Goal: Find contact information: Find contact information

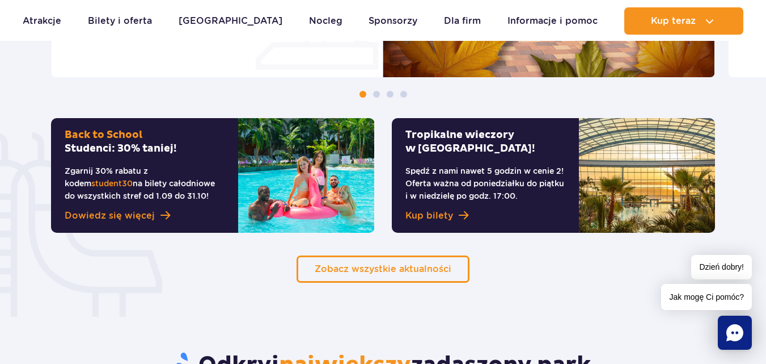
scroll to position [816, 0]
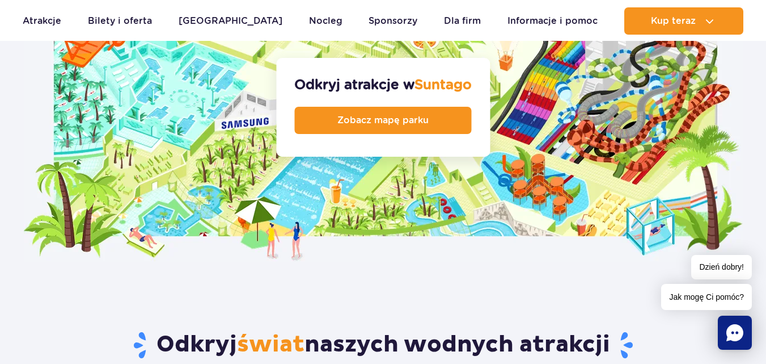
click at [576, 169] on img at bounding box center [383, 107] width 719 height 310
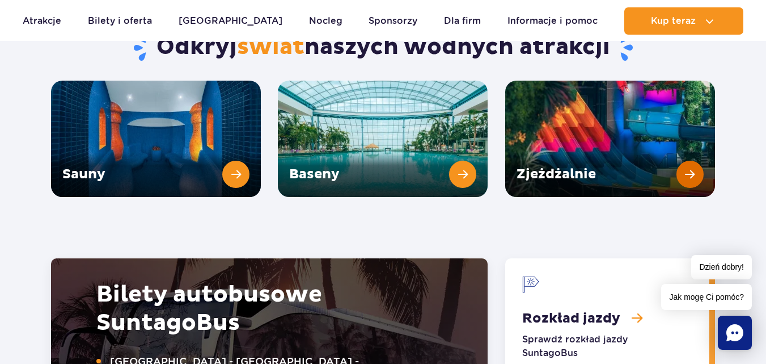
scroll to position [1586, 0]
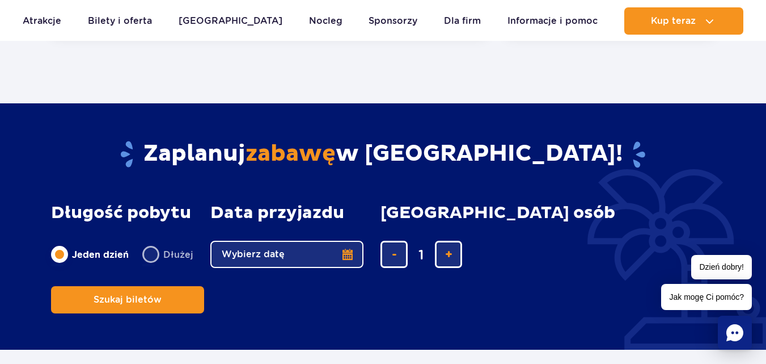
click at [663, 286] on div "Szukaj biletów" at bounding box center [383, 299] width 664 height 27
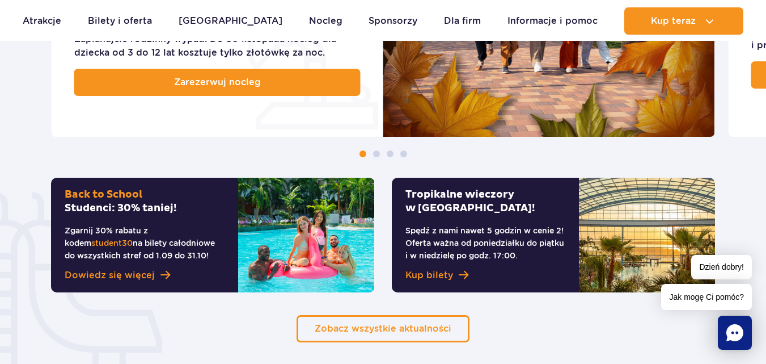
scroll to position [560, 0]
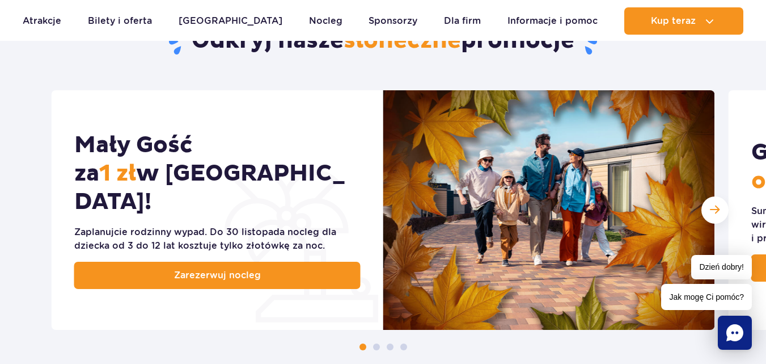
click at [663, 181] on img at bounding box center [549, 209] width 332 height 239
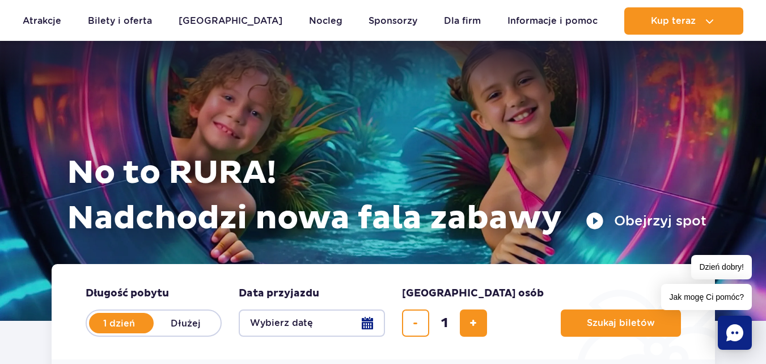
click at [663, 181] on h1 "No to RURA! Nadchodzi nowa fala zabawy" at bounding box center [387, 195] width 640 height 91
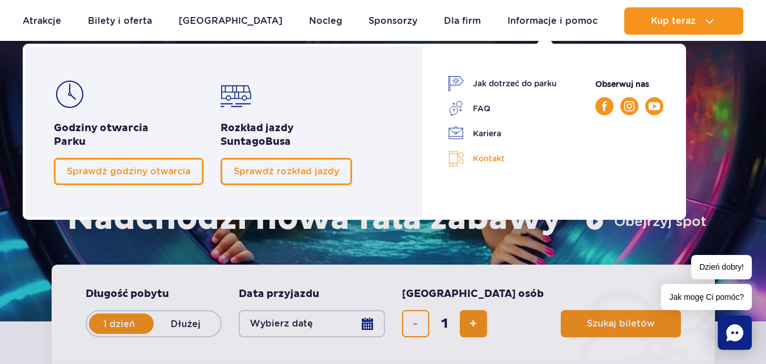
click at [488, 155] on link "Kontakt" at bounding box center [502, 158] width 109 height 16
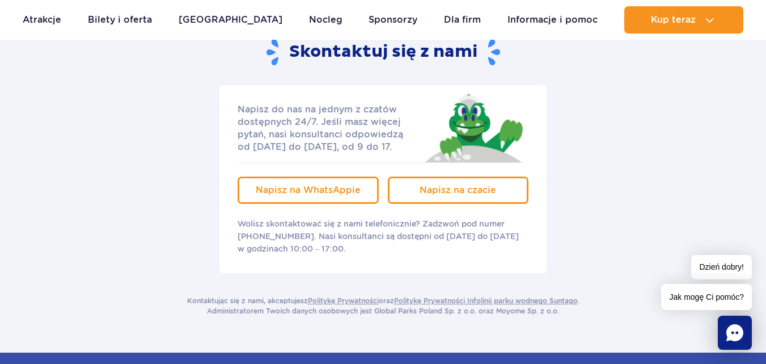
scroll to position [218, 0]
